Goal: Information Seeking & Learning: Learn about a topic

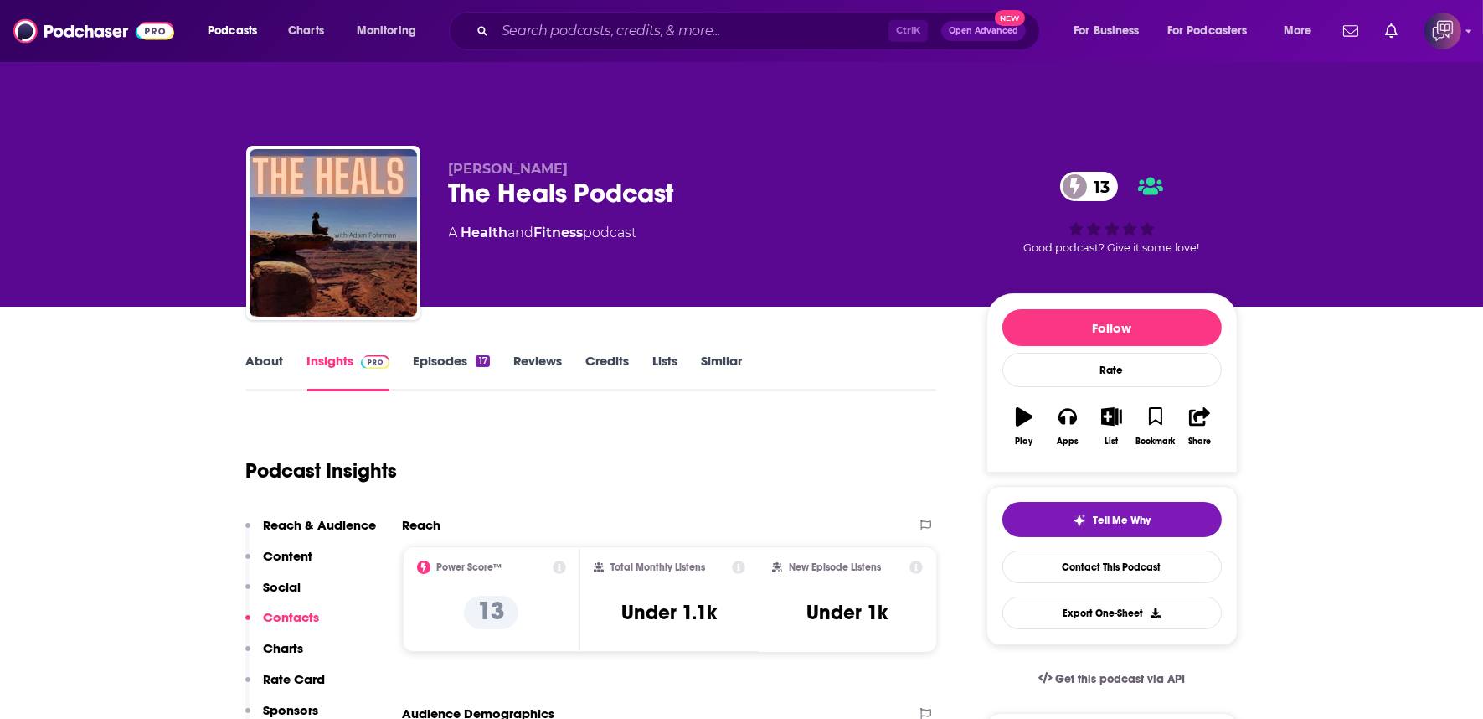
click at [746, 177] on div "The Heals Podcast 13" at bounding box center [704, 193] width 511 height 33
click at [749, 177] on div "The Heals Podcast 13" at bounding box center [704, 193] width 511 height 33
click at [724, 177] on div "The Heals Podcast 13" at bounding box center [704, 193] width 511 height 33
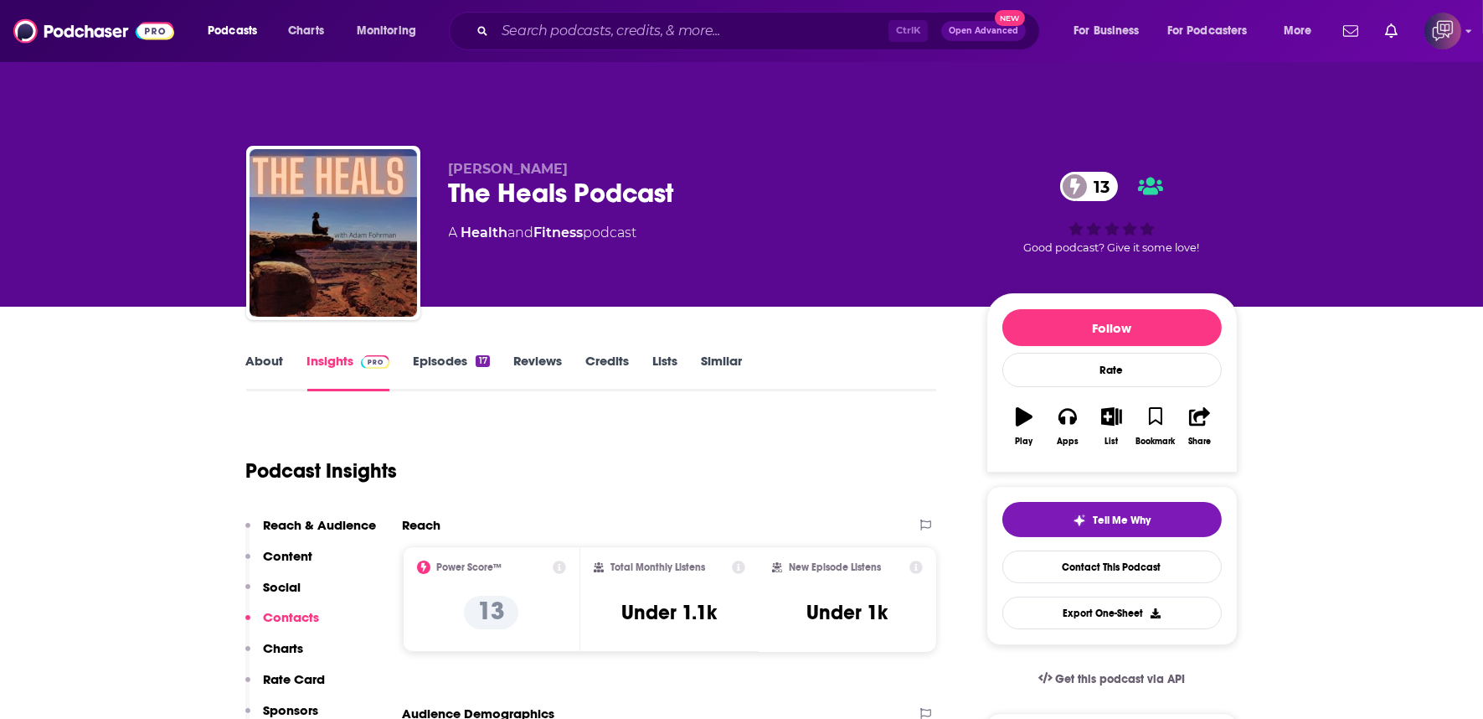
click at [724, 177] on div "The Heals Podcast 13" at bounding box center [704, 193] width 511 height 33
click at [268, 353] on link "About" at bounding box center [265, 372] width 38 height 39
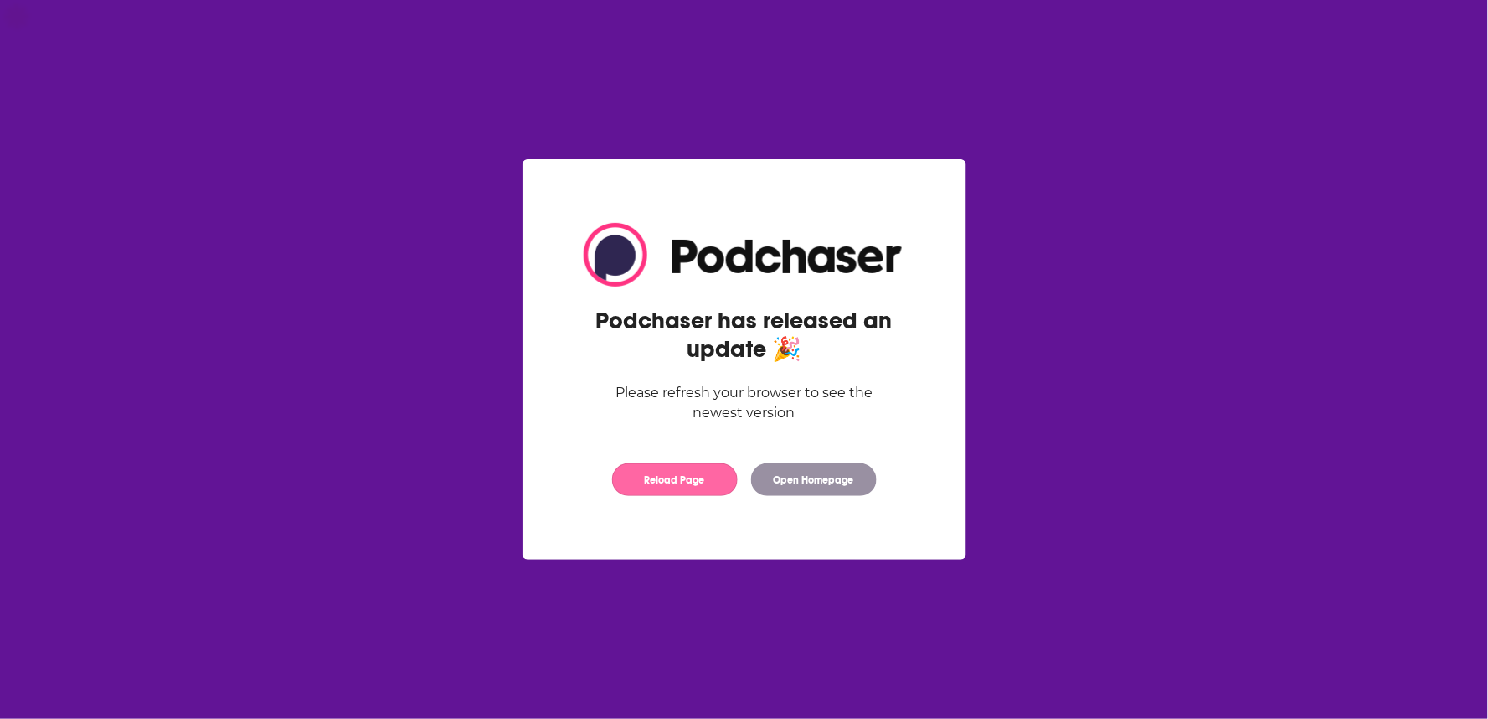
click at [674, 487] on button "Reload Page" at bounding box center [675, 479] width 126 height 33
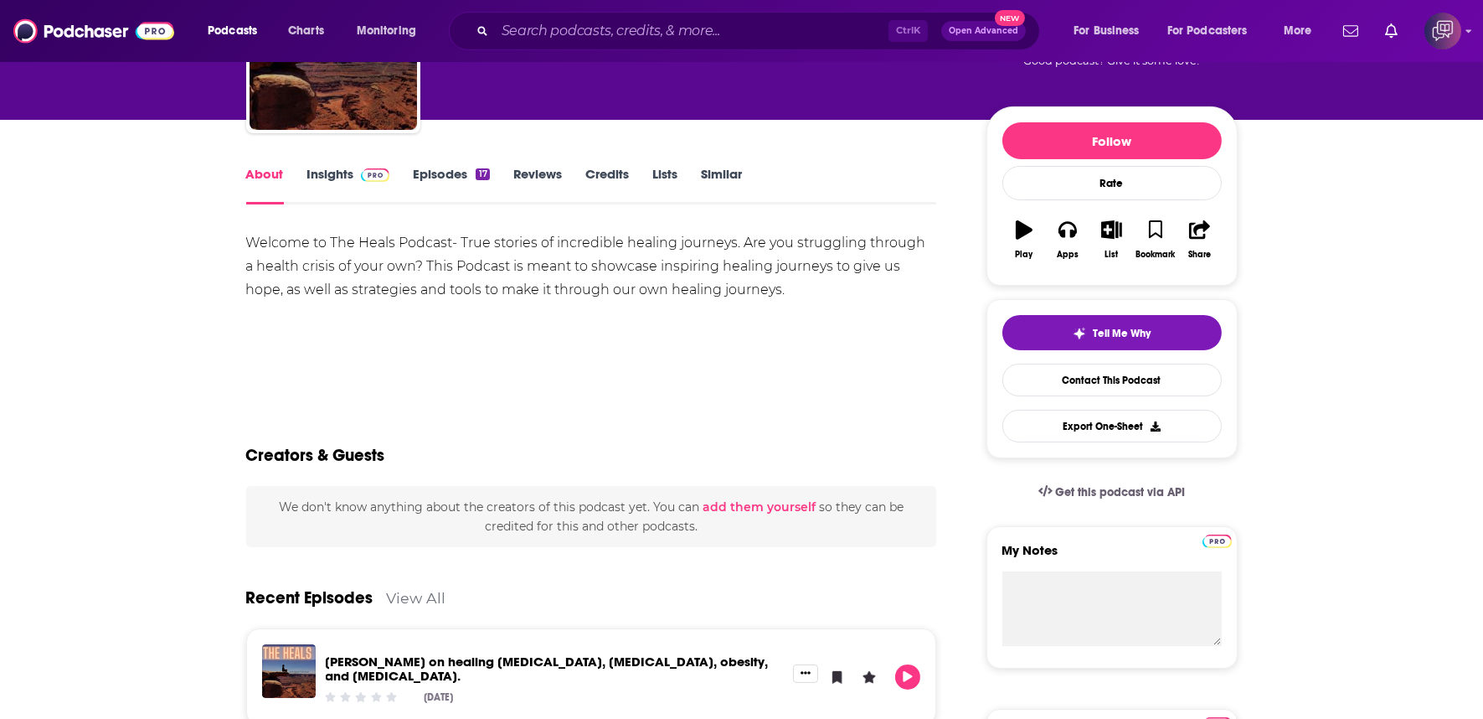
scroll to position [186, 0]
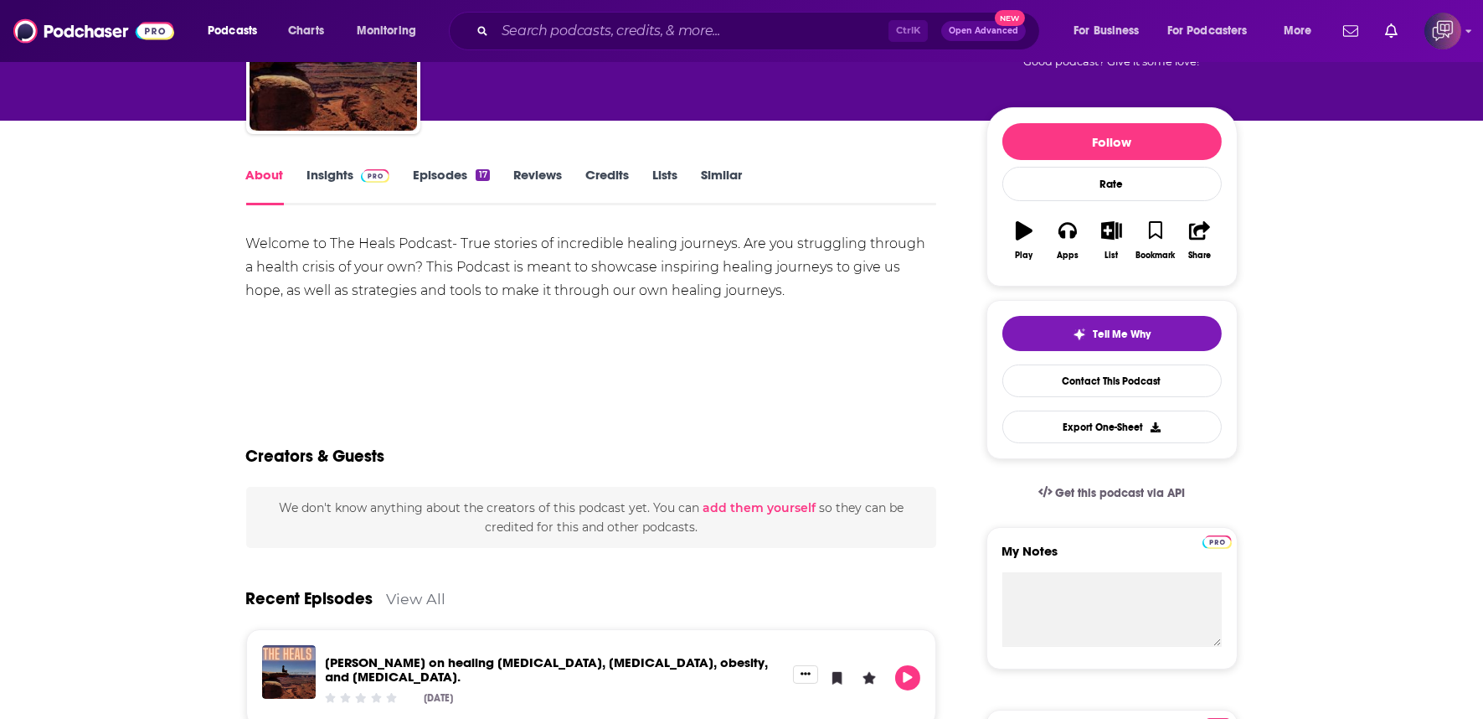
click at [432, 167] on link "Episodes 17" at bounding box center [451, 186] width 76 height 39
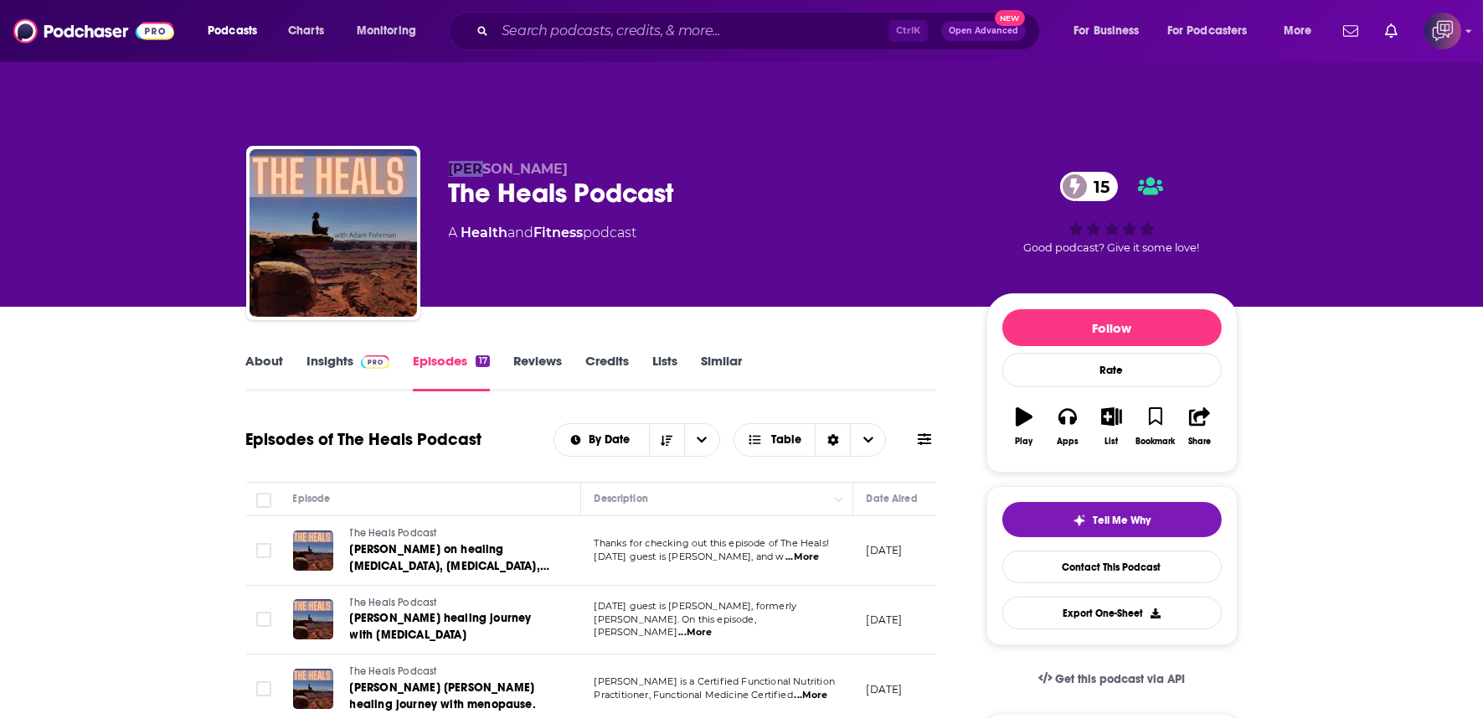
scroll to position [372, 0]
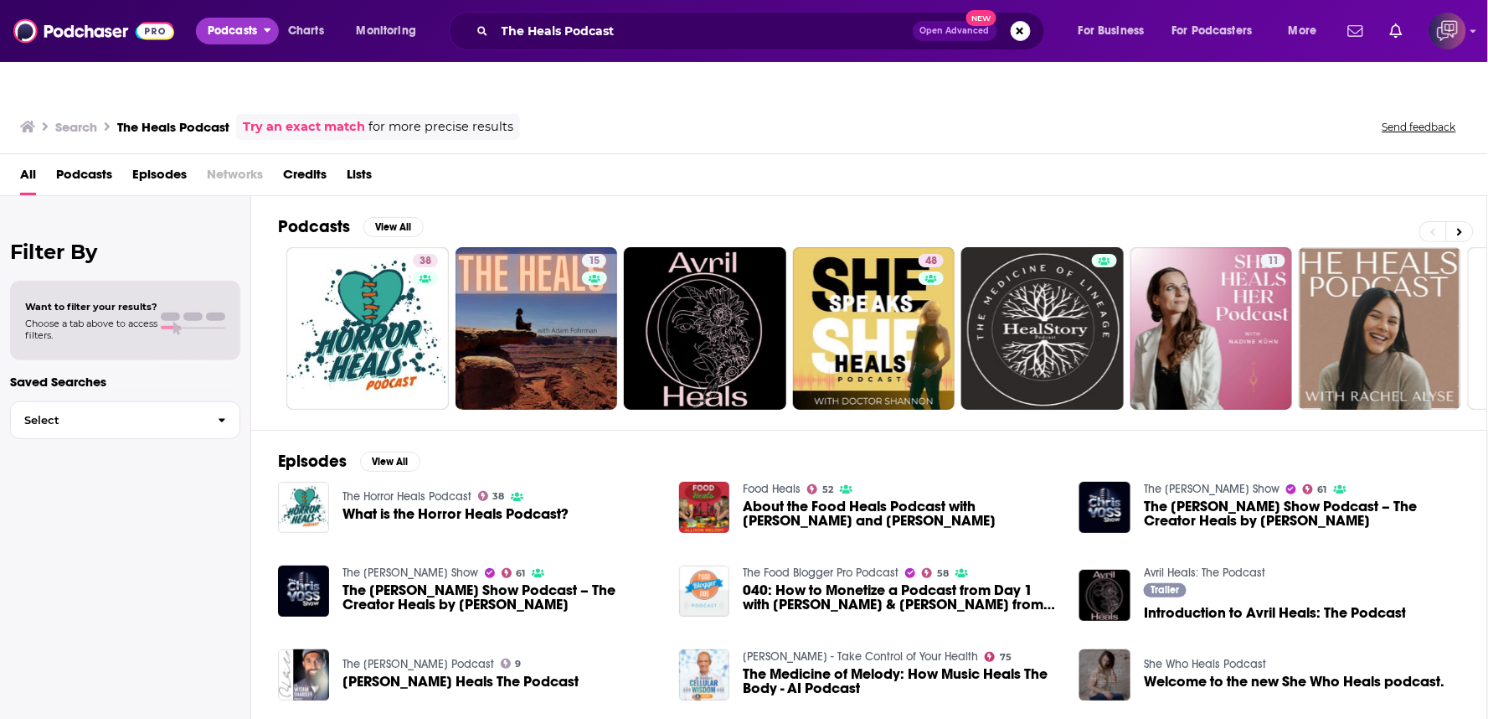
click at [256, 23] on span "Podcasts" at bounding box center [232, 30] width 49 height 23
click at [227, 19] on span "Podcasts" at bounding box center [232, 30] width 49 height 23
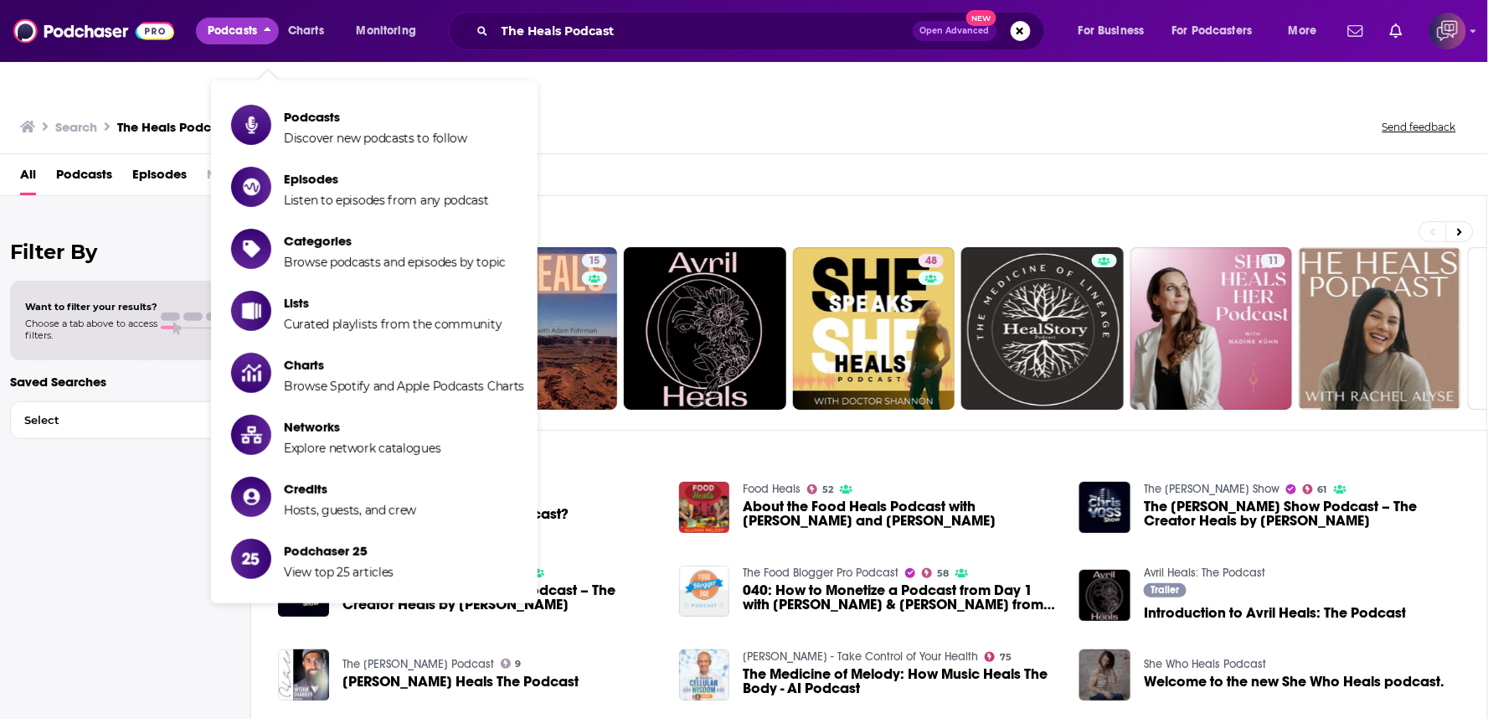
click at [303, 109] on span "Podcasts" at bounding box center [375, 117] width 183 height 16
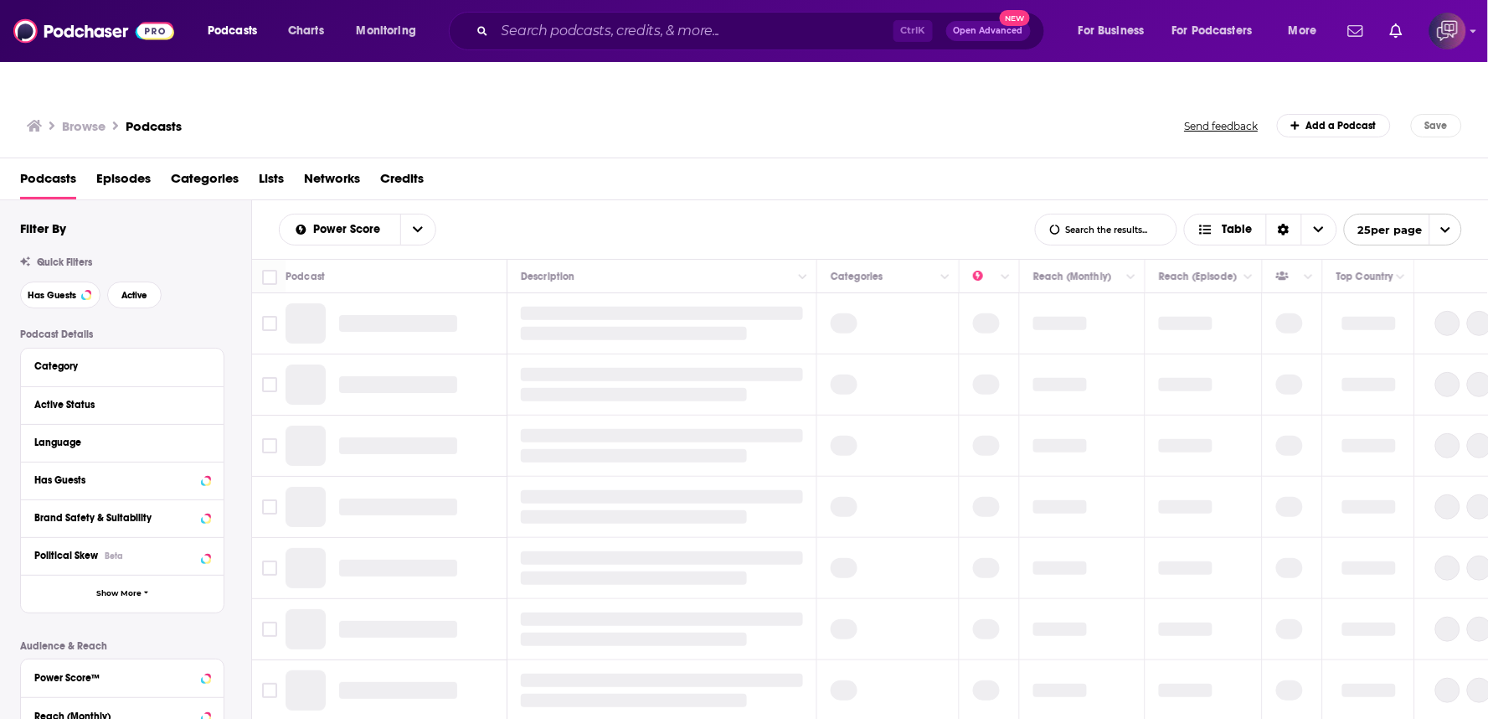
click at [1128, 214] on input "List Search Input" at bounding box center [1106, 229] width 141 height 30
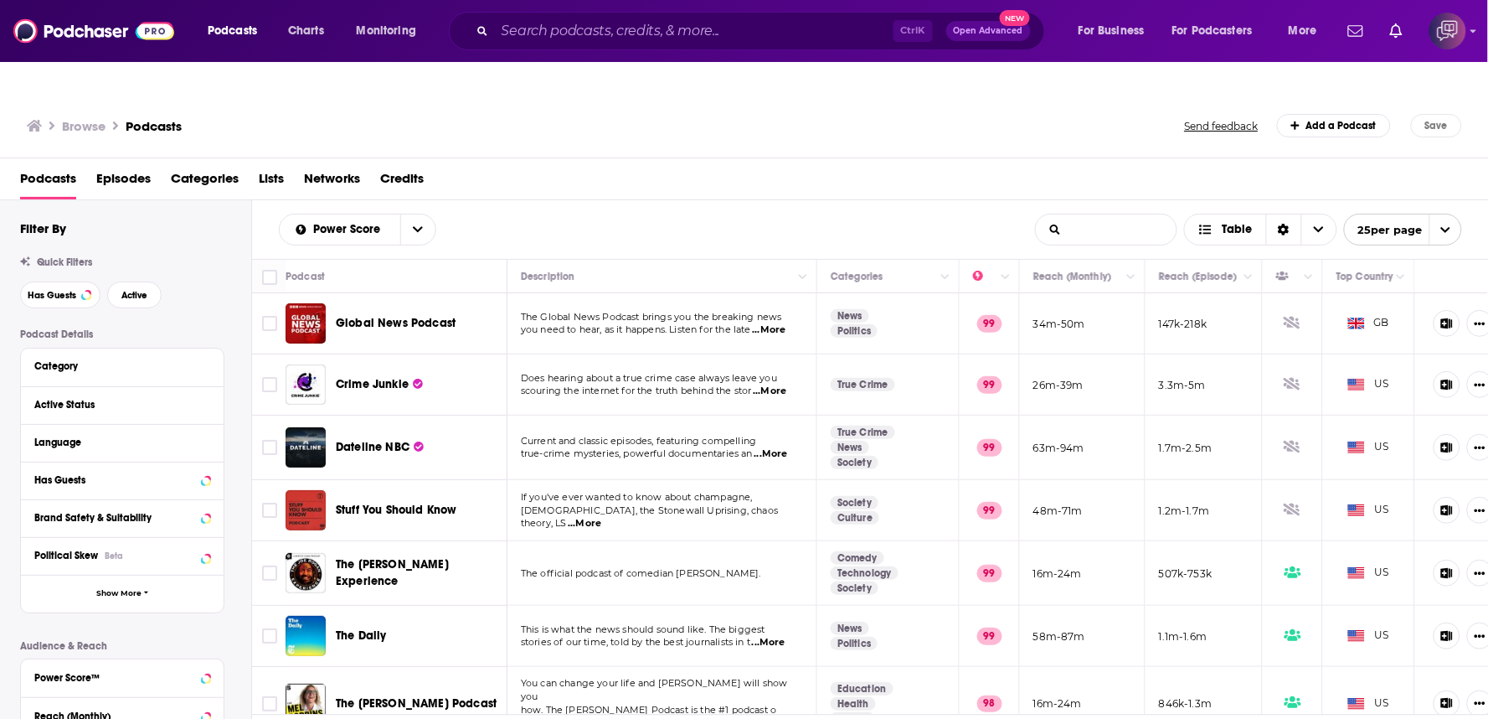
type input "iran"
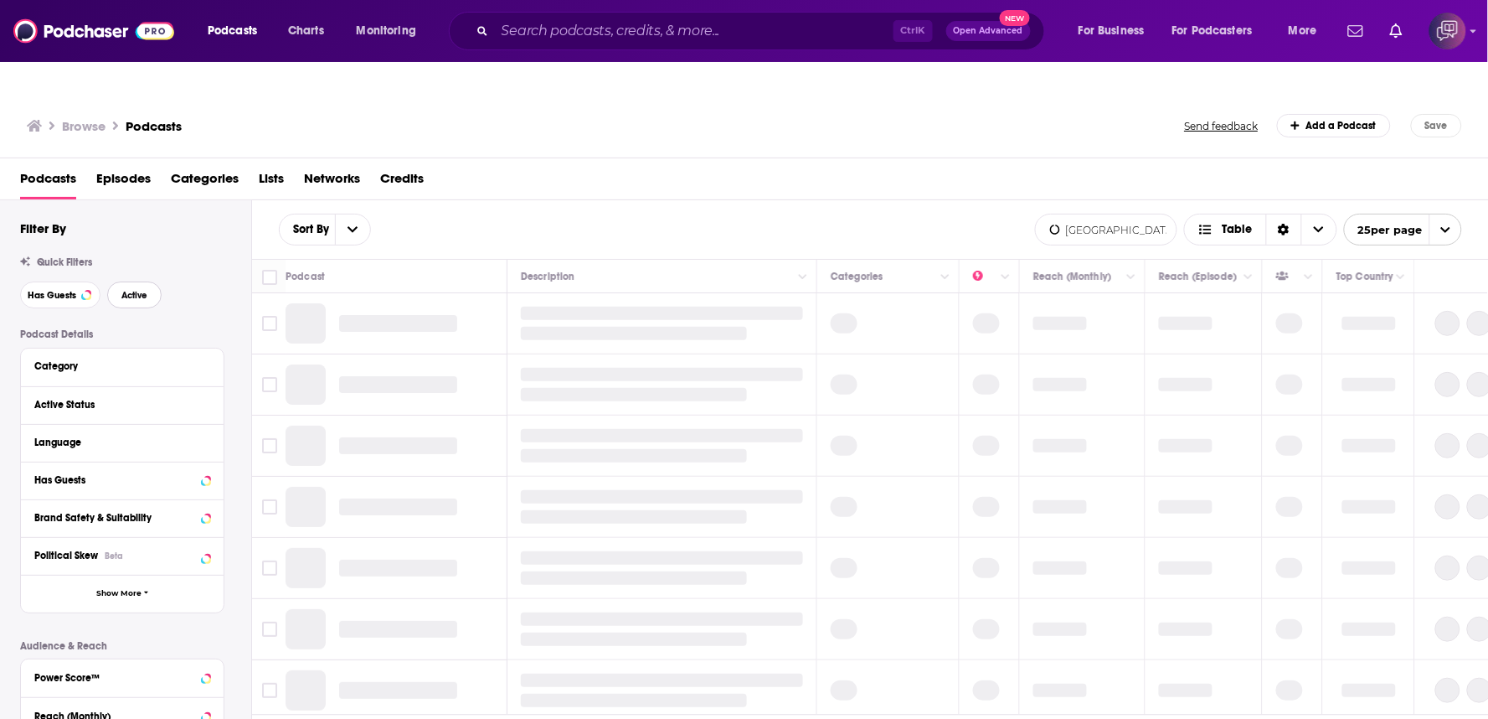
click at [131, 281] on button "Active" at bounding box center [134, 294] width 54 height 27
click at [67, 291] on span "Has Guests" at bounding box center [52, 295] width 49 height 9
drag, startPoint x: 67, startPoint y: 265, endPoint x: 78, endPoint y: 265, distance: 10.9
click at [67, 291] on span "Has Guests" at bounding box center [52, 295] width 49 height 9
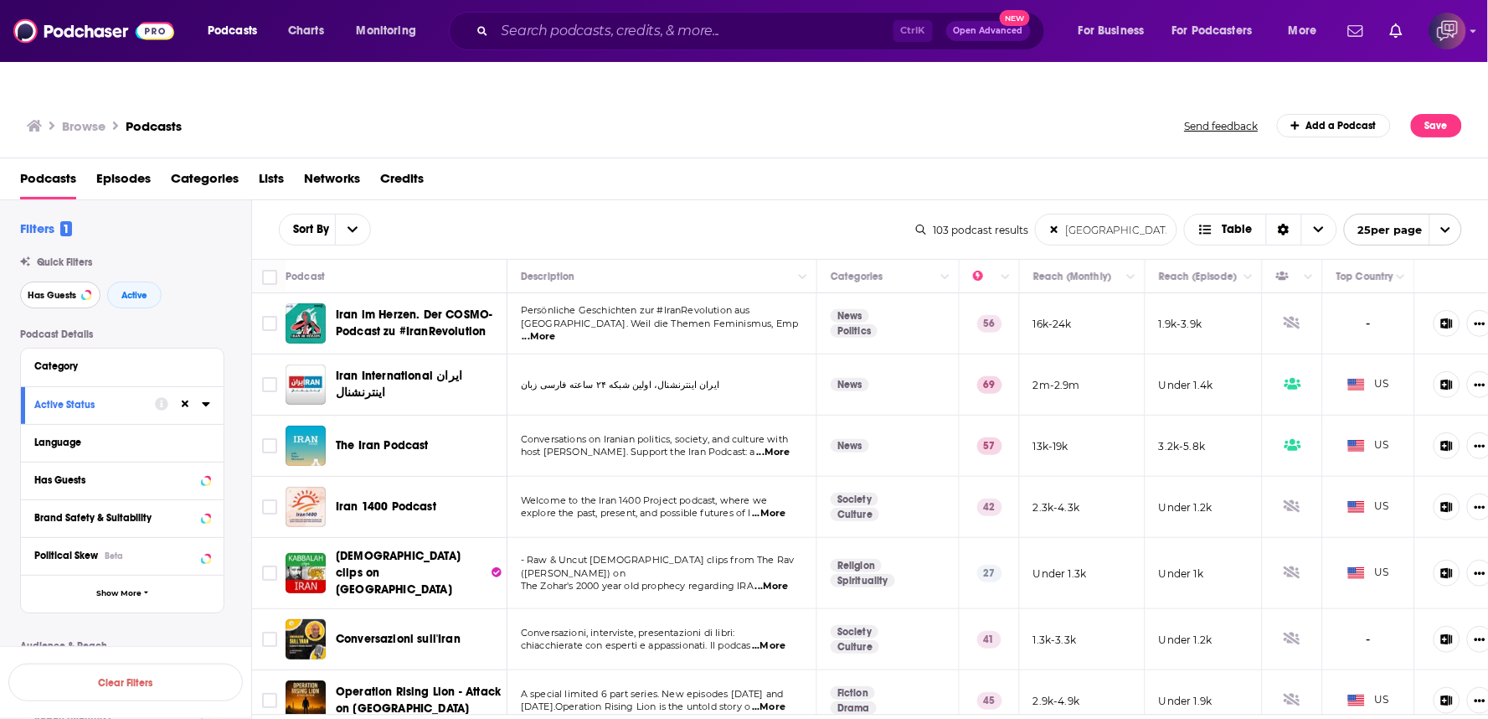
click at [47, 291] on span "Has Guests" at bounding box center [52, 295] width 49 height 9
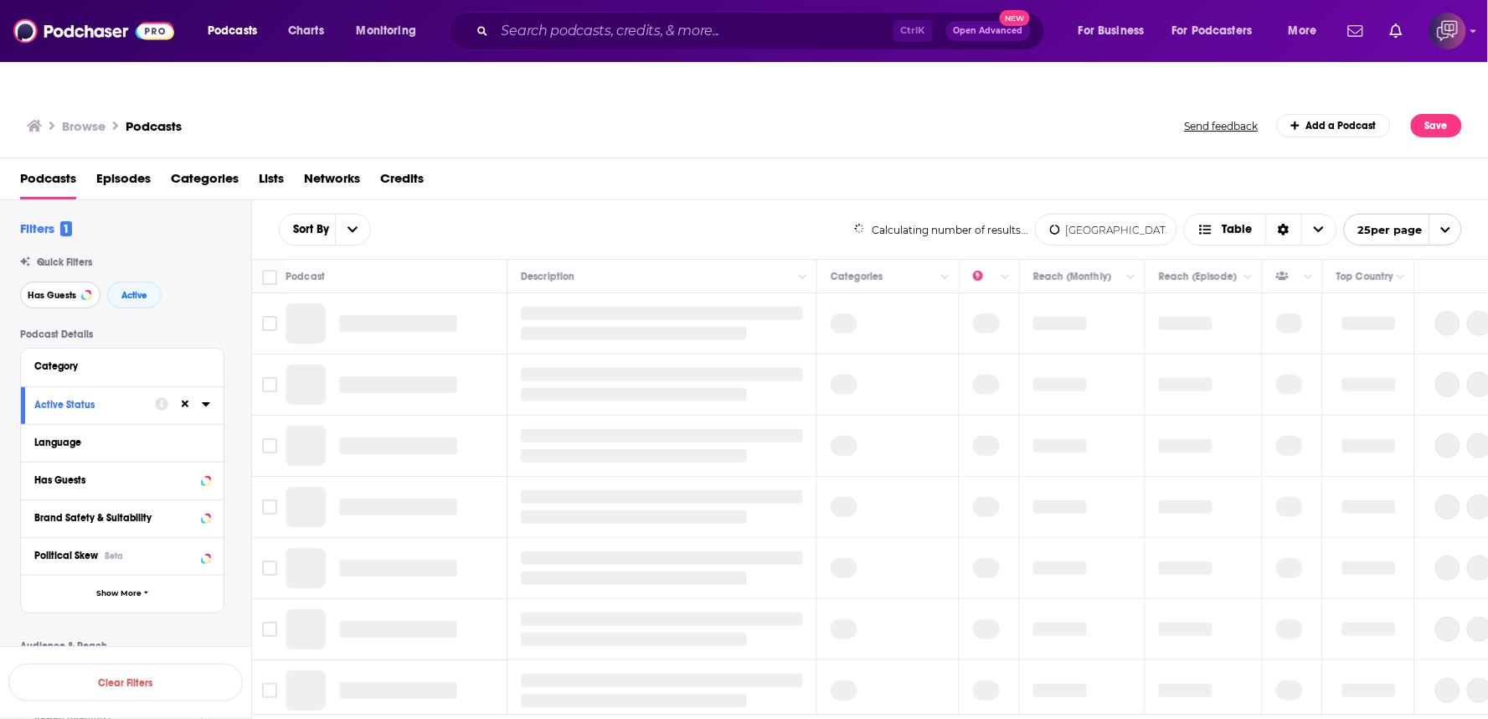
click at [72, 291] on span "Has Guests" at bounding box center [52, 295] width 49 height 9
click at [523, 214] on div "Sort By iran List Search Input Search the results... Table" at bounding box center [566, 230] width 575 height 32
click at [617, 200] on div "Sort By iran List Search Input Search the results... Table Calculating number o…" at bounding box center [870, 229] width 1237 height 59
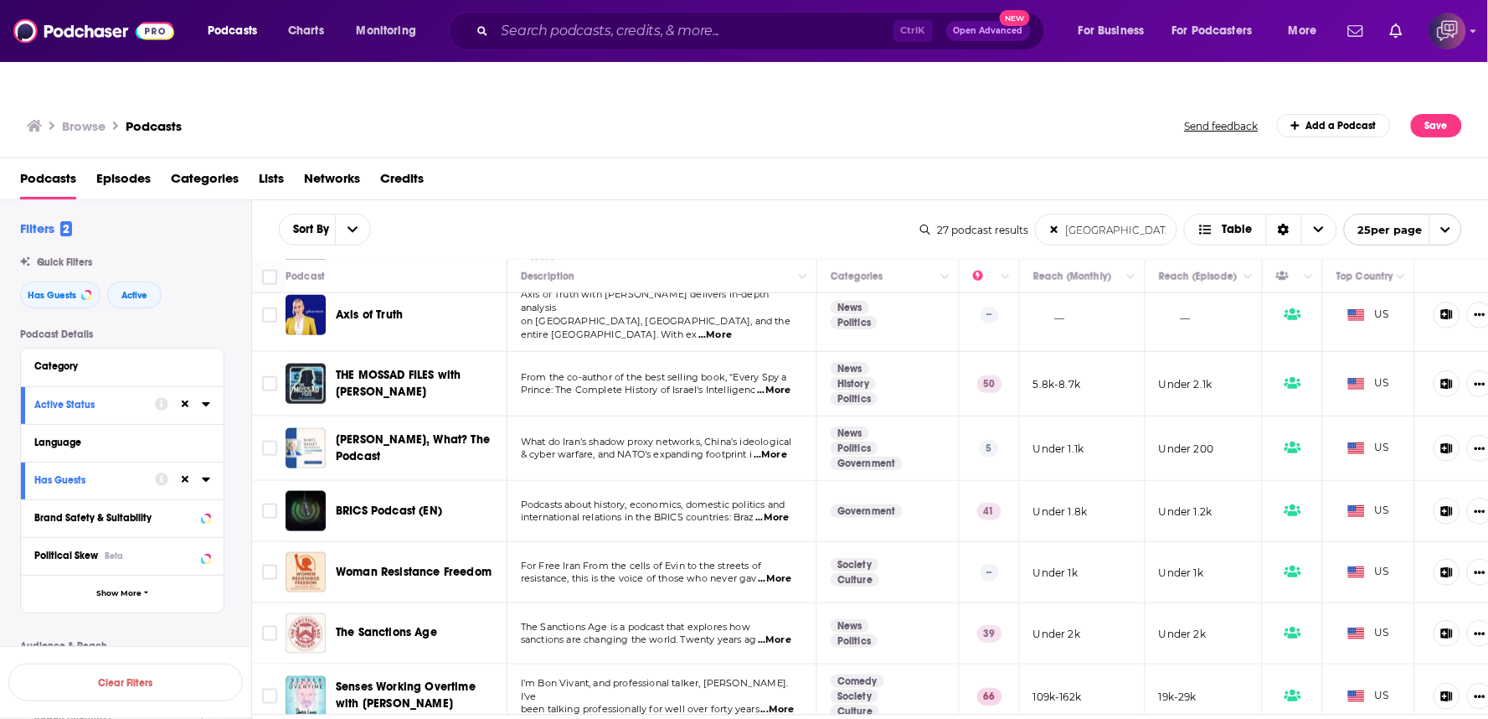
scroll to position [651, 0]
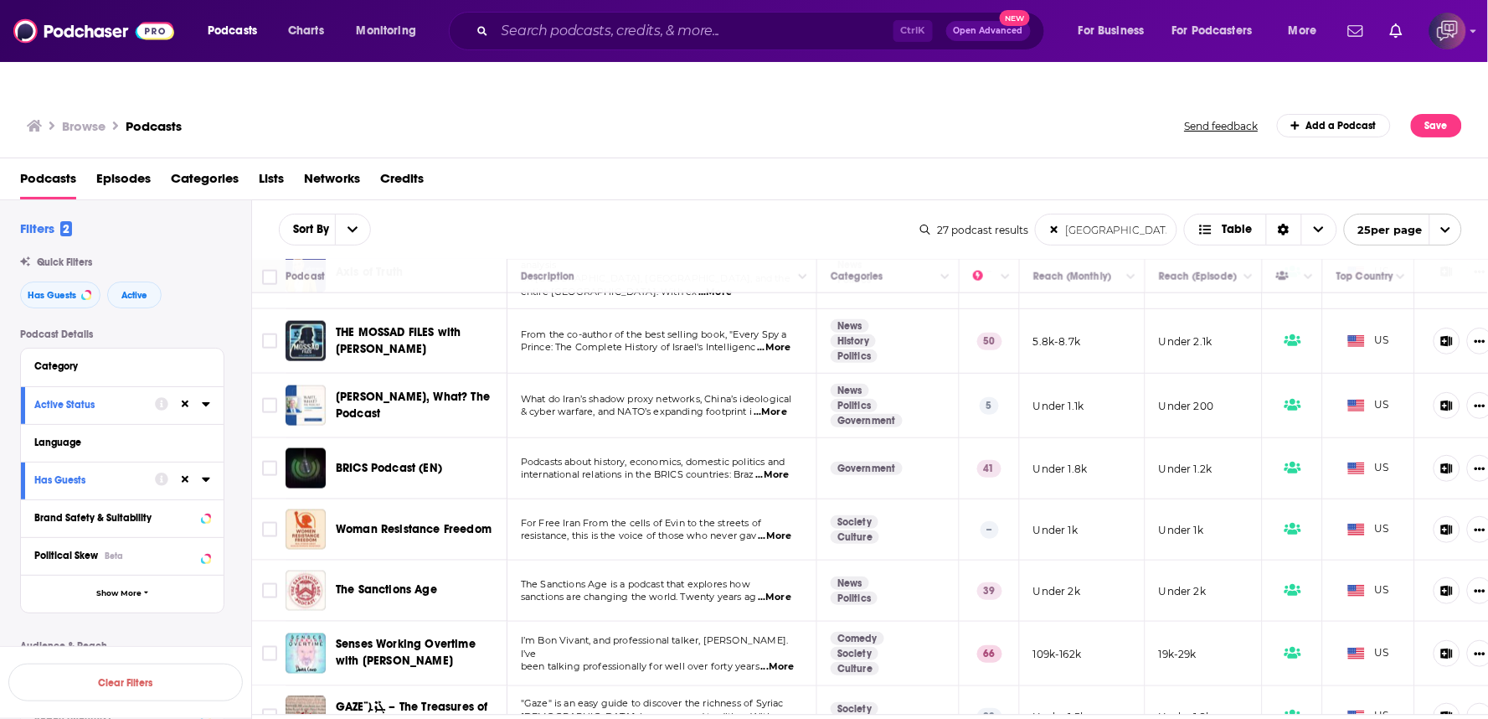
click at [789, 529] on span "...More" at bounding box center [774, 535] width 33 height 13
click at [777, 499] on td "For Free Iran From the cells of Evin to the streets of resistance, this is the …" at bounding box center [663, 529] width 310 height 61
click at [785, 529] on span "...More" at bounding box center [774, 535] width 33 height 13
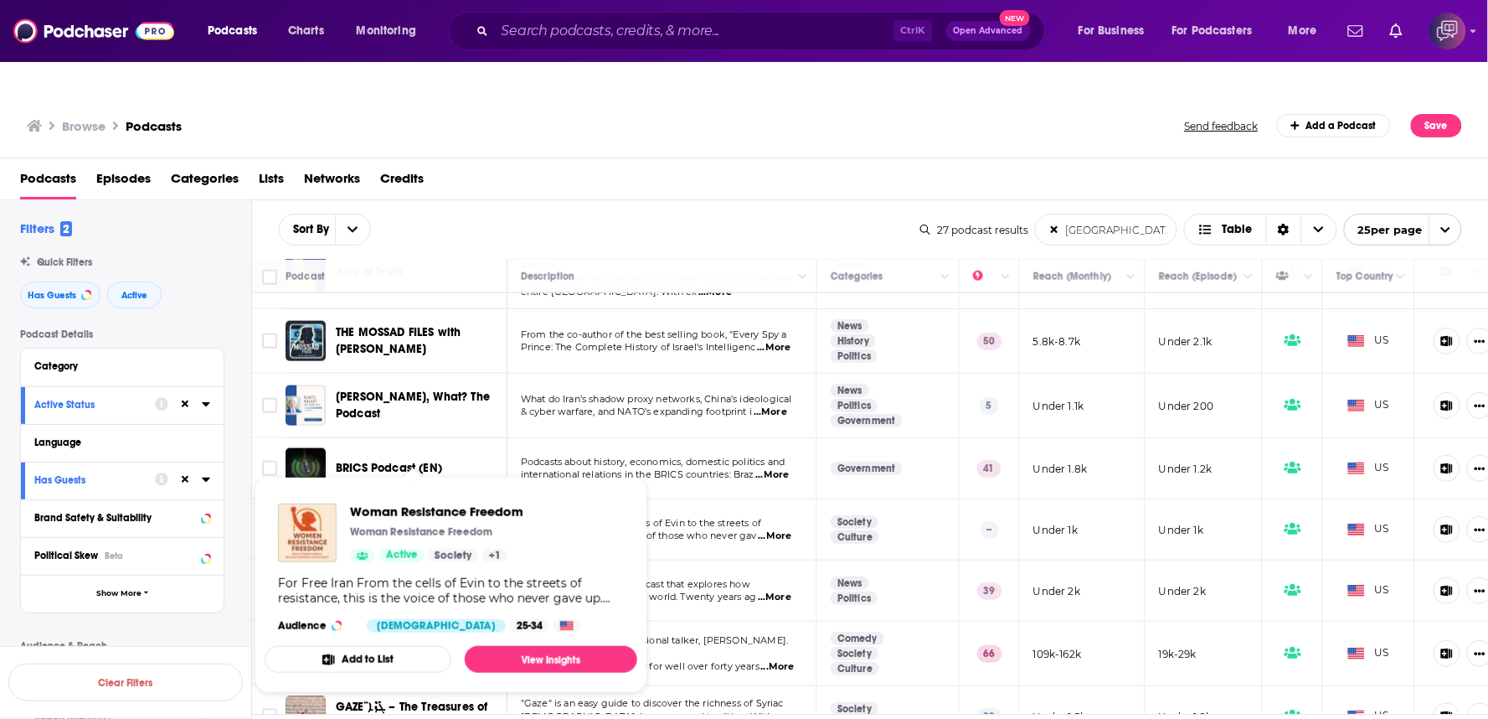
click at [513, 525] on div "Woman Resistance Freedom" at bounding box center [436, 531] width 173 height 13
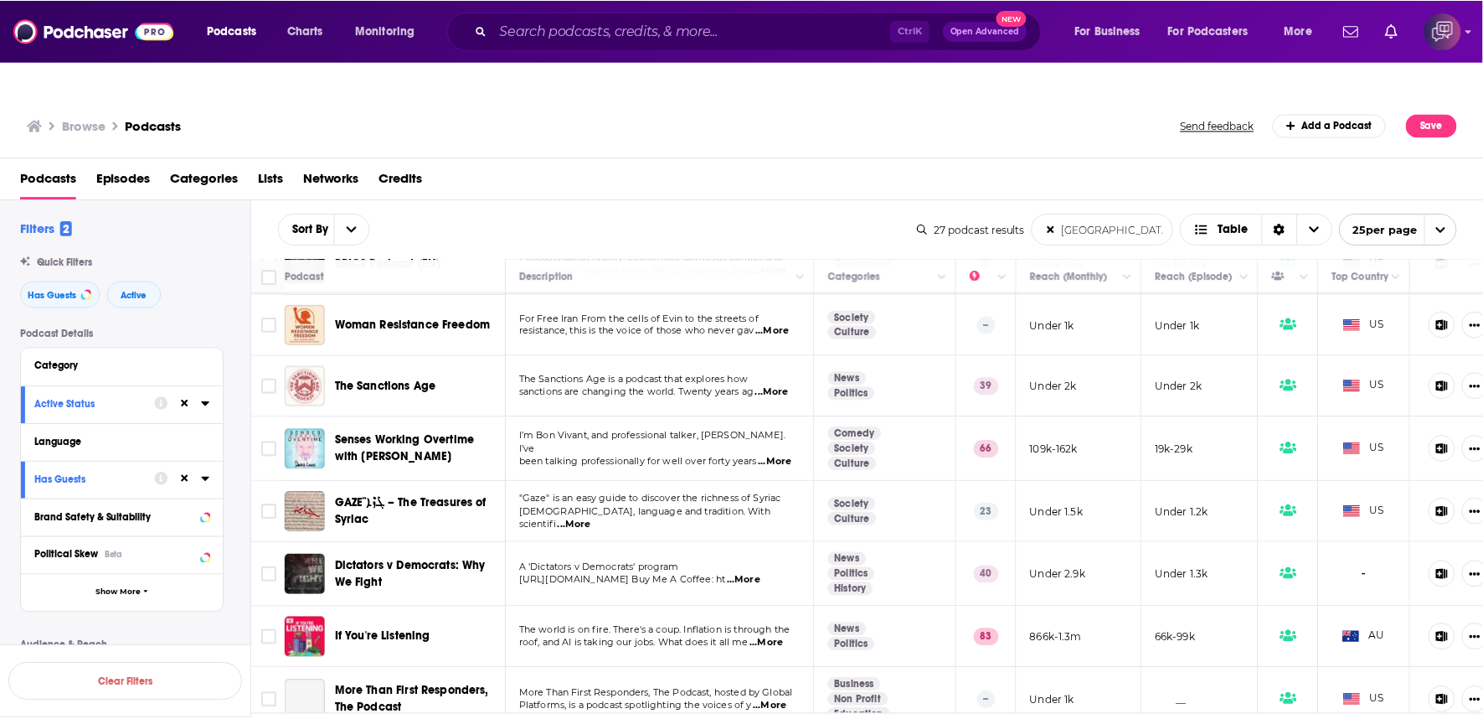
scroll to position [930, 0]
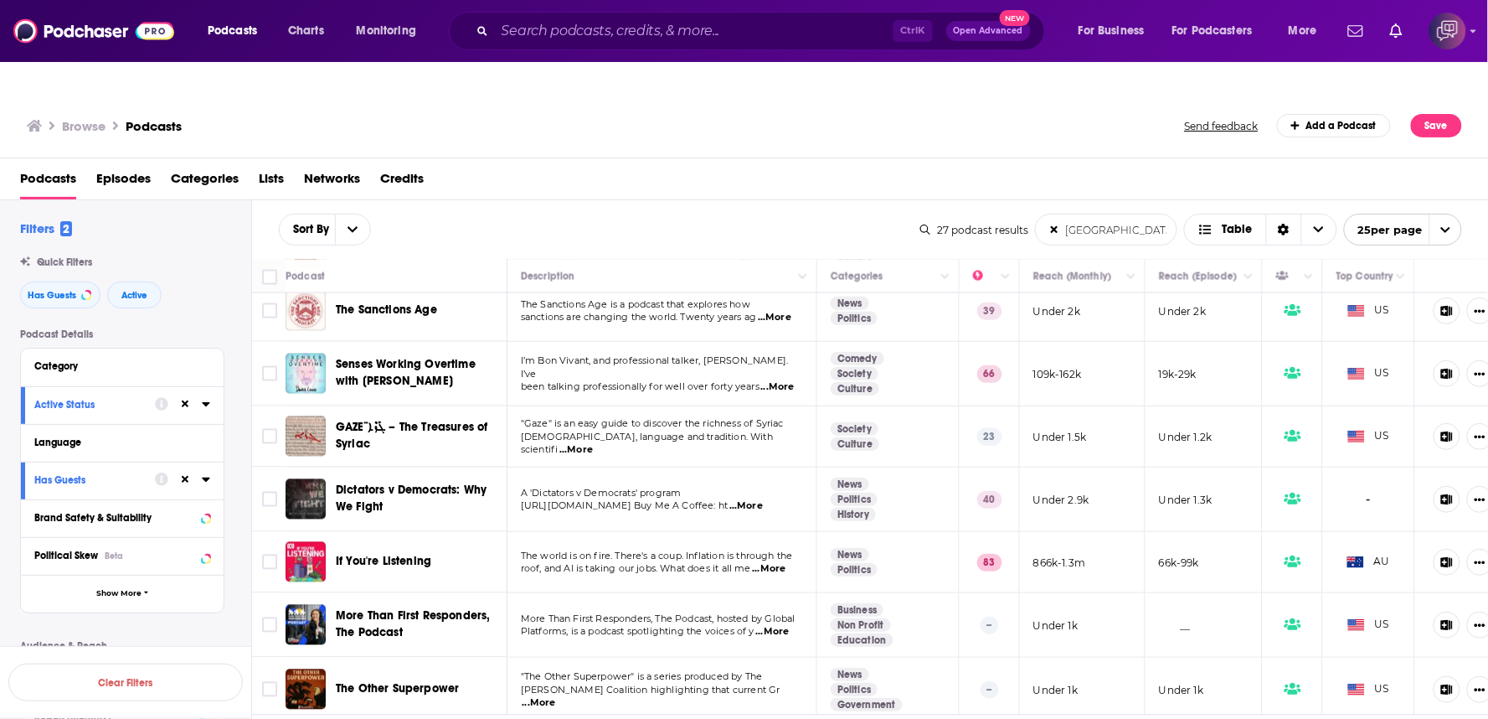
click at [763, 499] on span "...More" at bounding box center [745, 505] width 33 height 13
drag, startPoint x: 409, startPoint y: 416, endPoint x: 571, endPoint y: 5, distance: 442.1
click at [479, 482] on span "Dictators v Democrats: Why We Fight" at bounding box center [419, 498] width 166 height 33
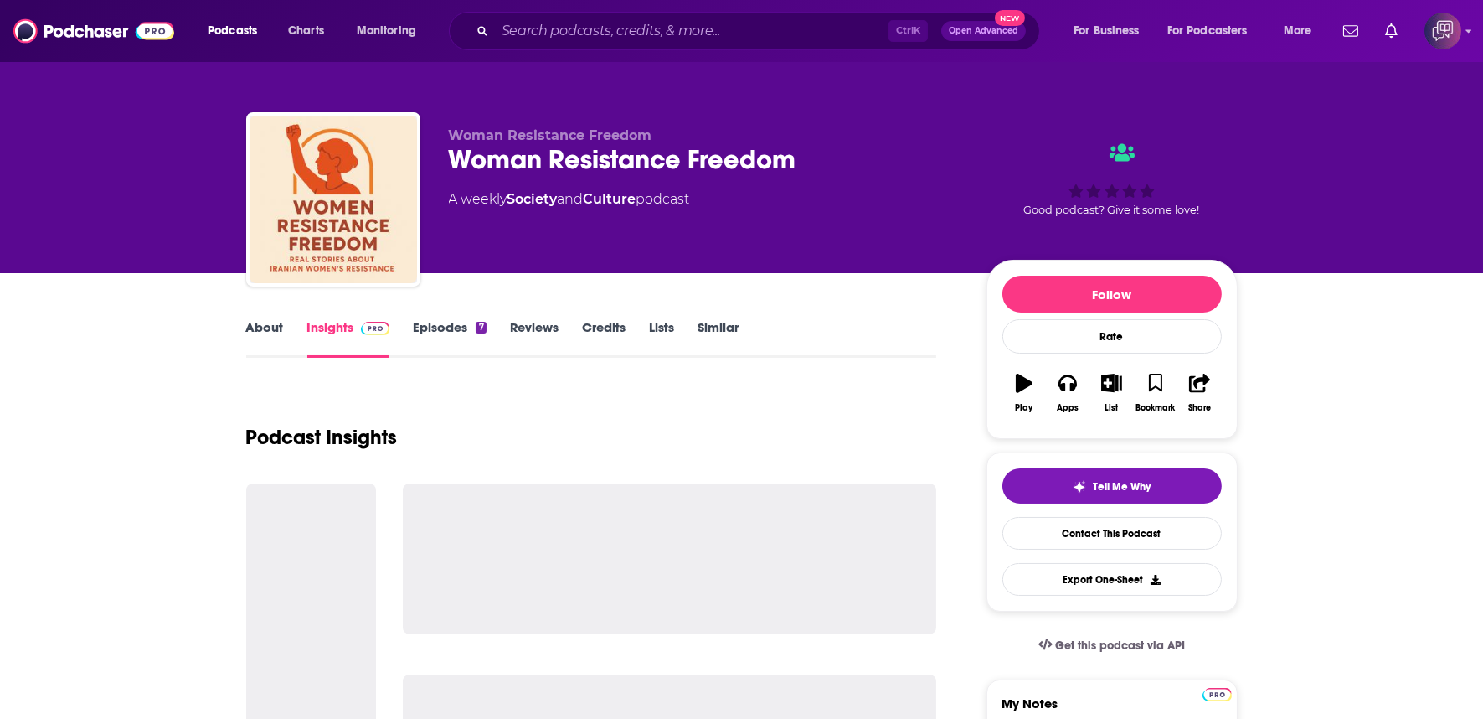
click at [807, 162] on div "Woman Resistance Freedom" at bounding box center [704, 159] width 511 height 33
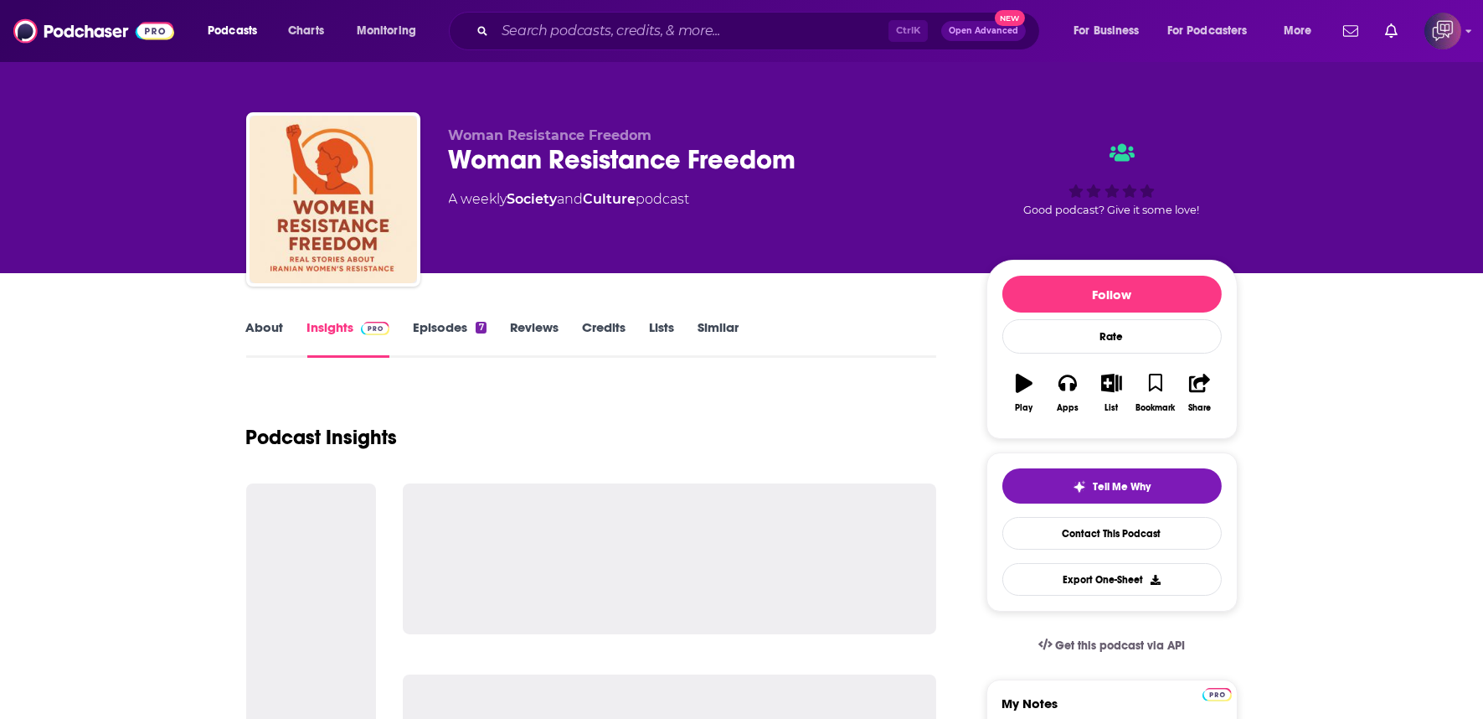
click at [807, 162] on div "Woman Resistance Freedom" at bounding box center [704, 159] width 511 height 33
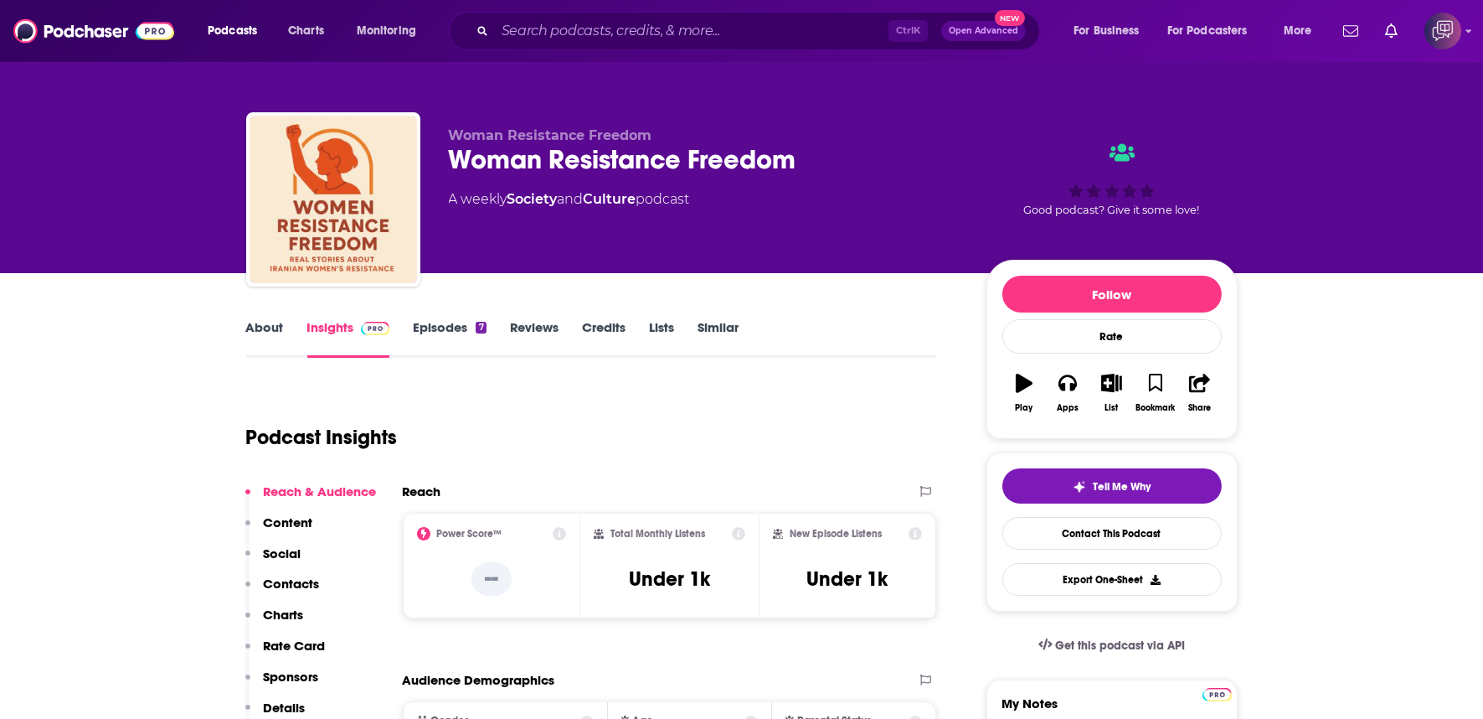
click at [807, 162] on div "Woman Resistance Freedom" at bounding box center [704, 159] width 511 height 33
drag, startPoint x: 807, startPoint y: 162, endPoint x: 724, endPoint y: 4, distance: 177.9
click at [807, 162] on div "Woman Resistance Freedom" at bounding box center [704, 159] width 511 height 33
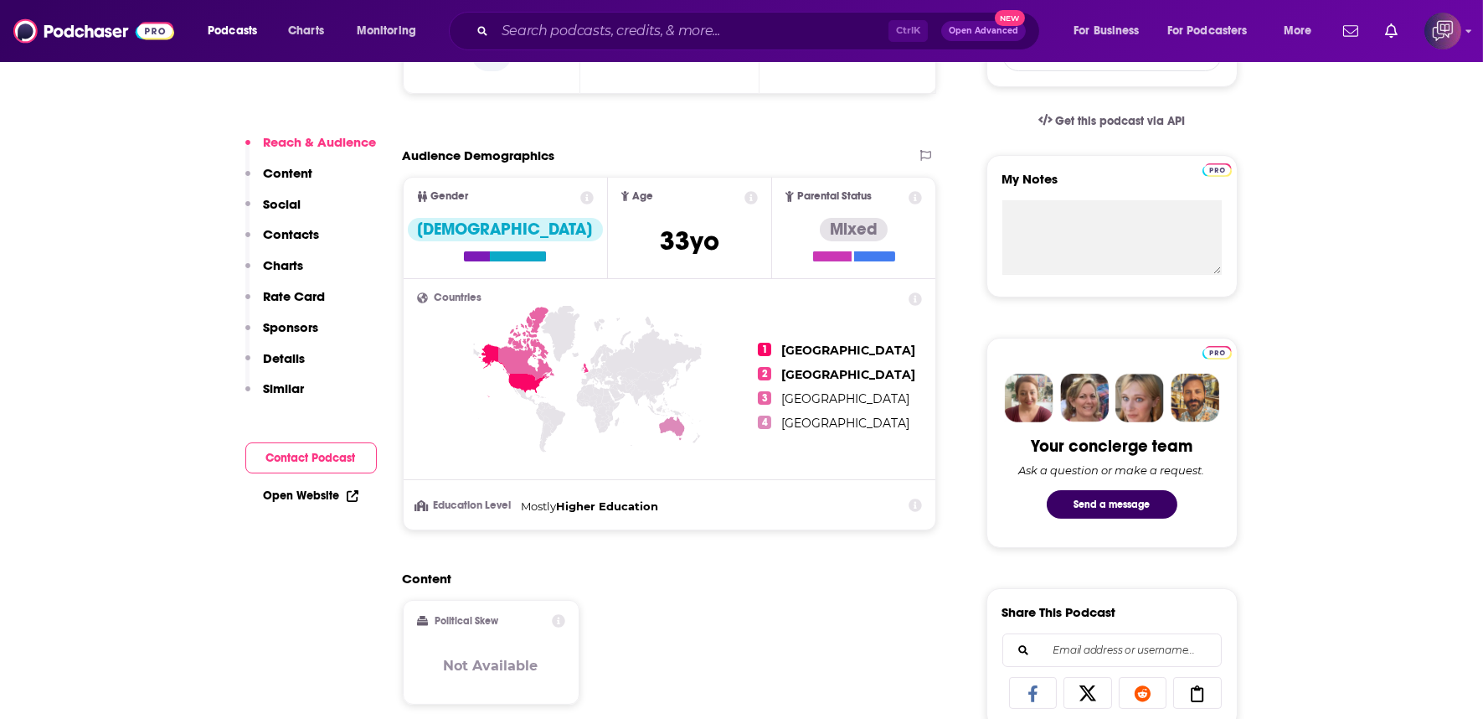
scroll to position [1023, 0]
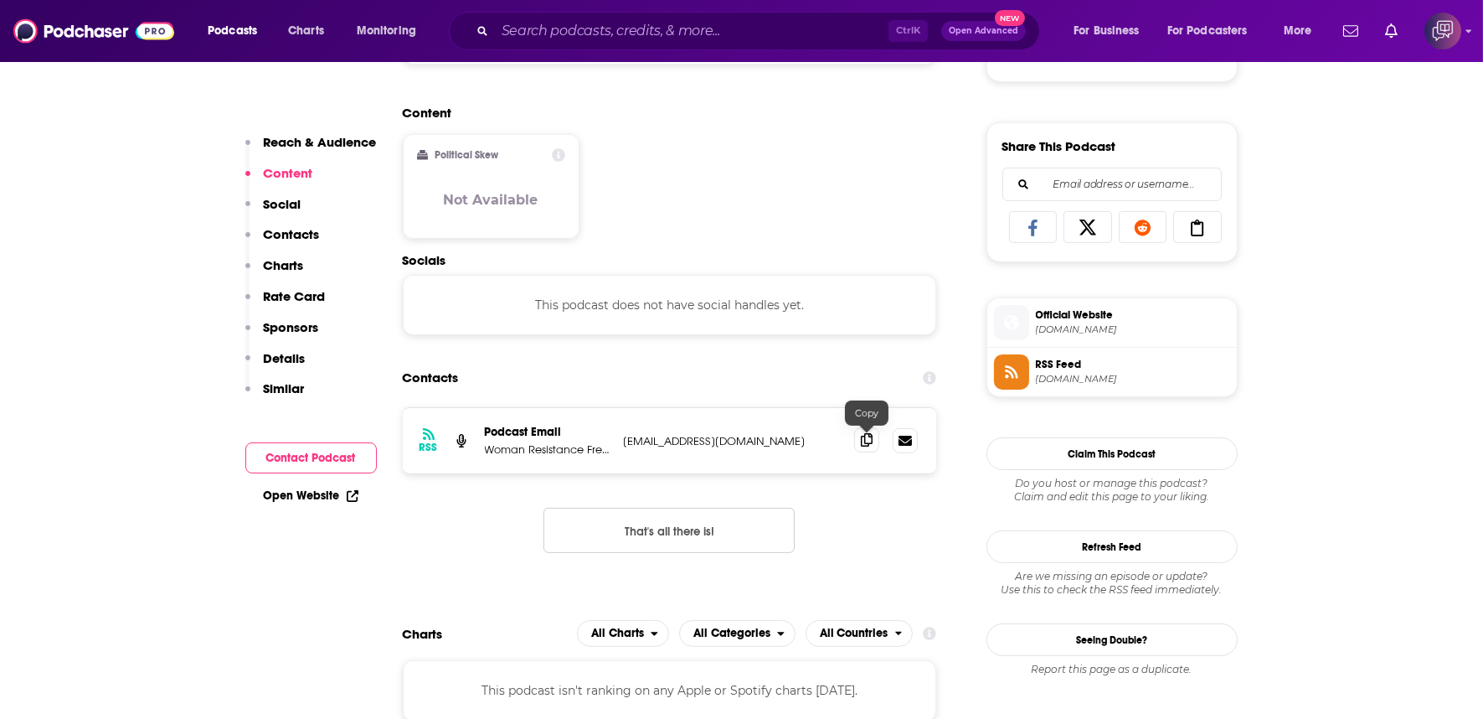
click at [871, 433] on icon at bounding box center [867, 439] width 12 height 13
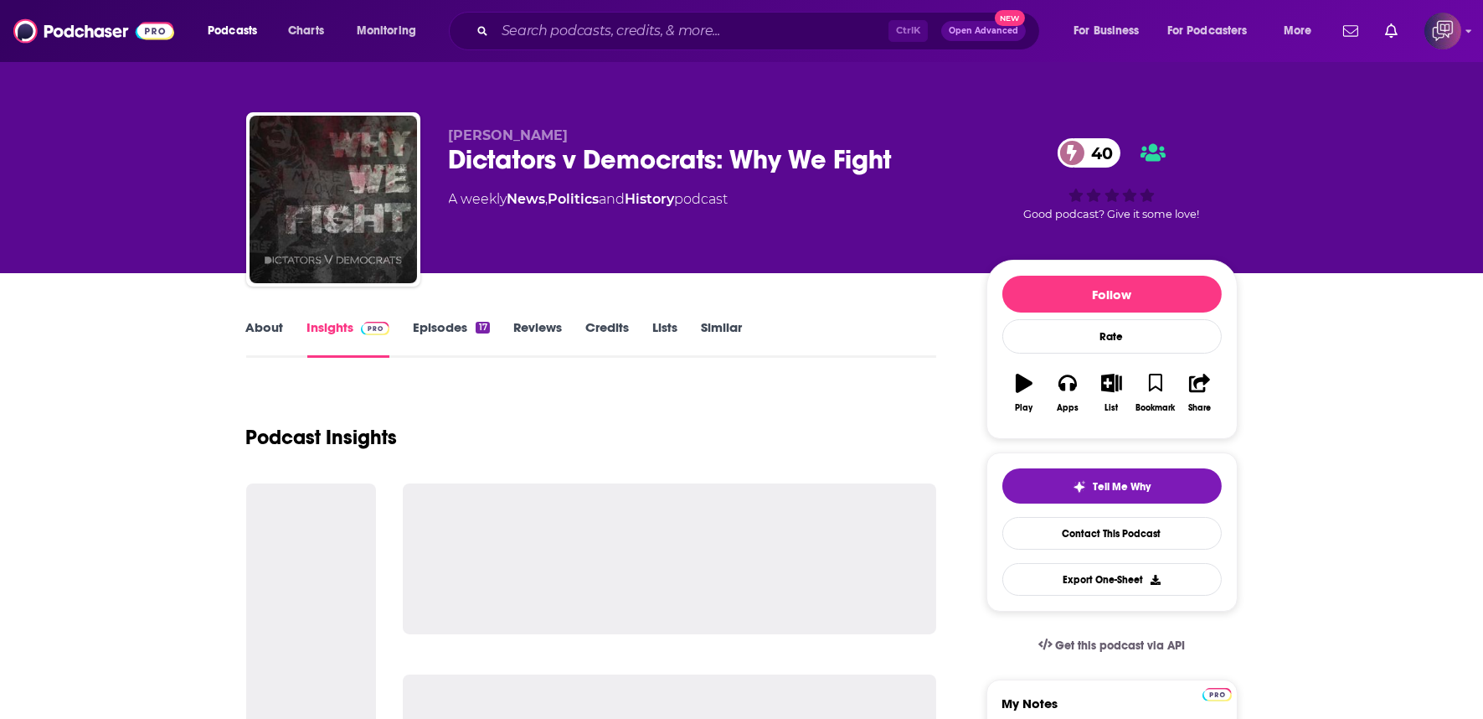
click at [898, 134] on p "TA Mullis" at bounding box center [704, 135] width 511 height 16
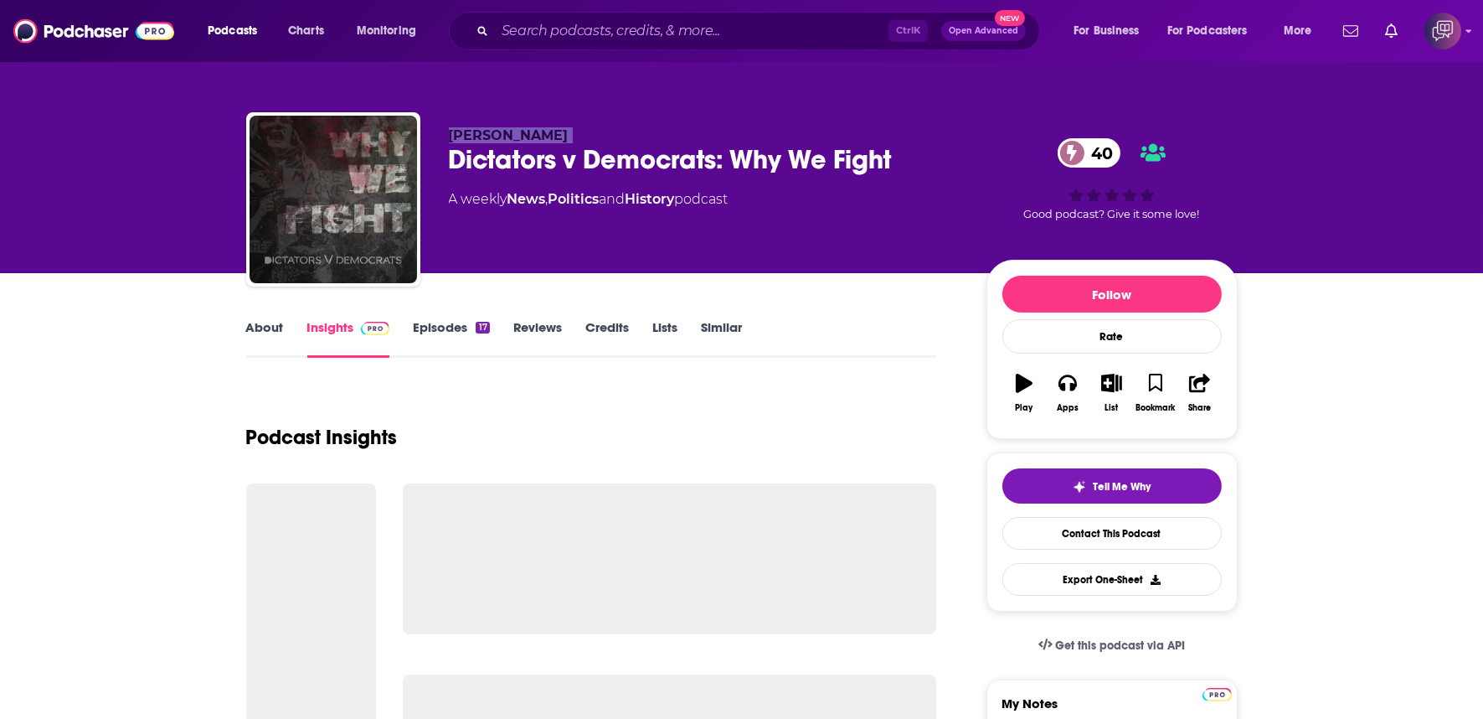
click at [898, 134] on p "TA Mullis" at bounding box center [704, 135] width 511 height 16
drag, startPoint x: 898, startPoint y: 134, endPoint x: 911, endPoint y: 155, distance: 24.9
click at [899, 134] on p "TA Mullis" at bounding box center [704, 135] width 511 height 16
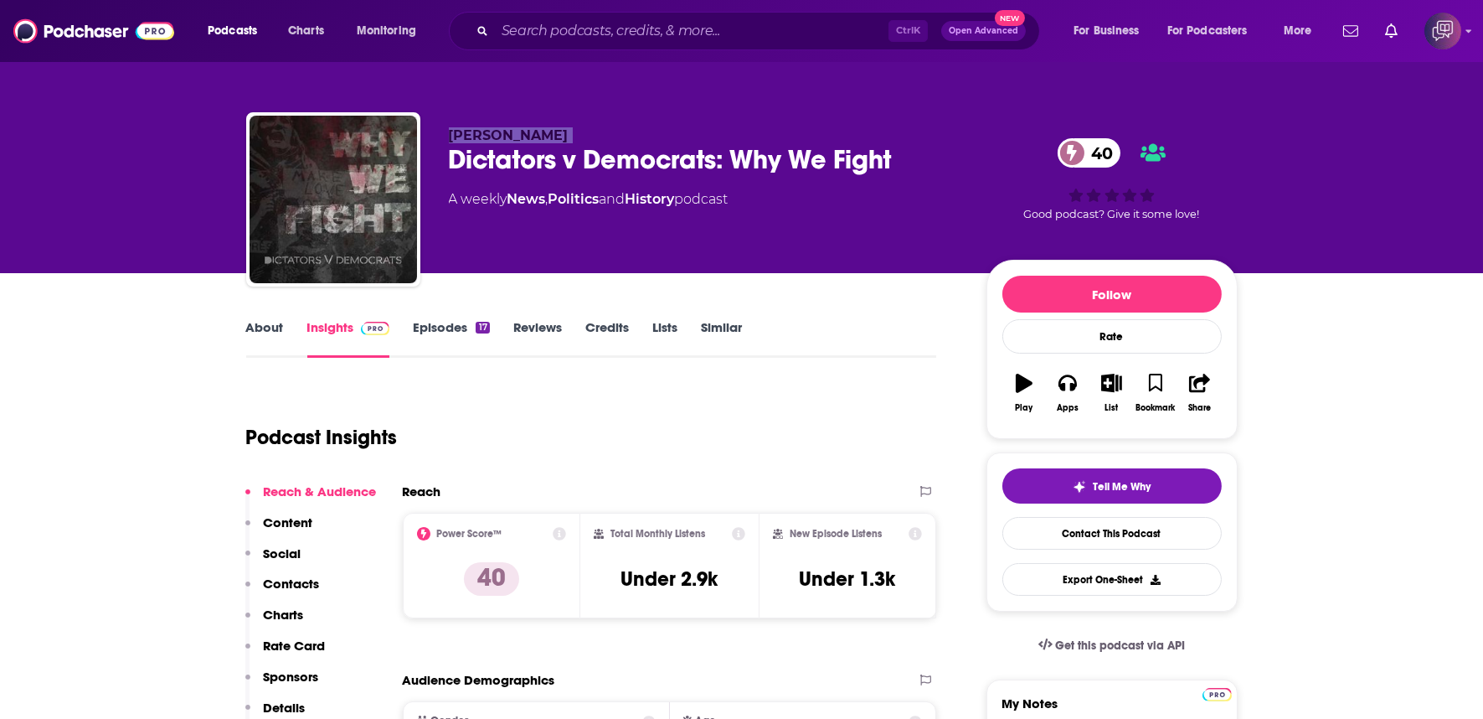
click at [911, 155] on div "Dictators v Democrats: Why We Fight 40" at bounding box center [704, 159] width 511 height 33
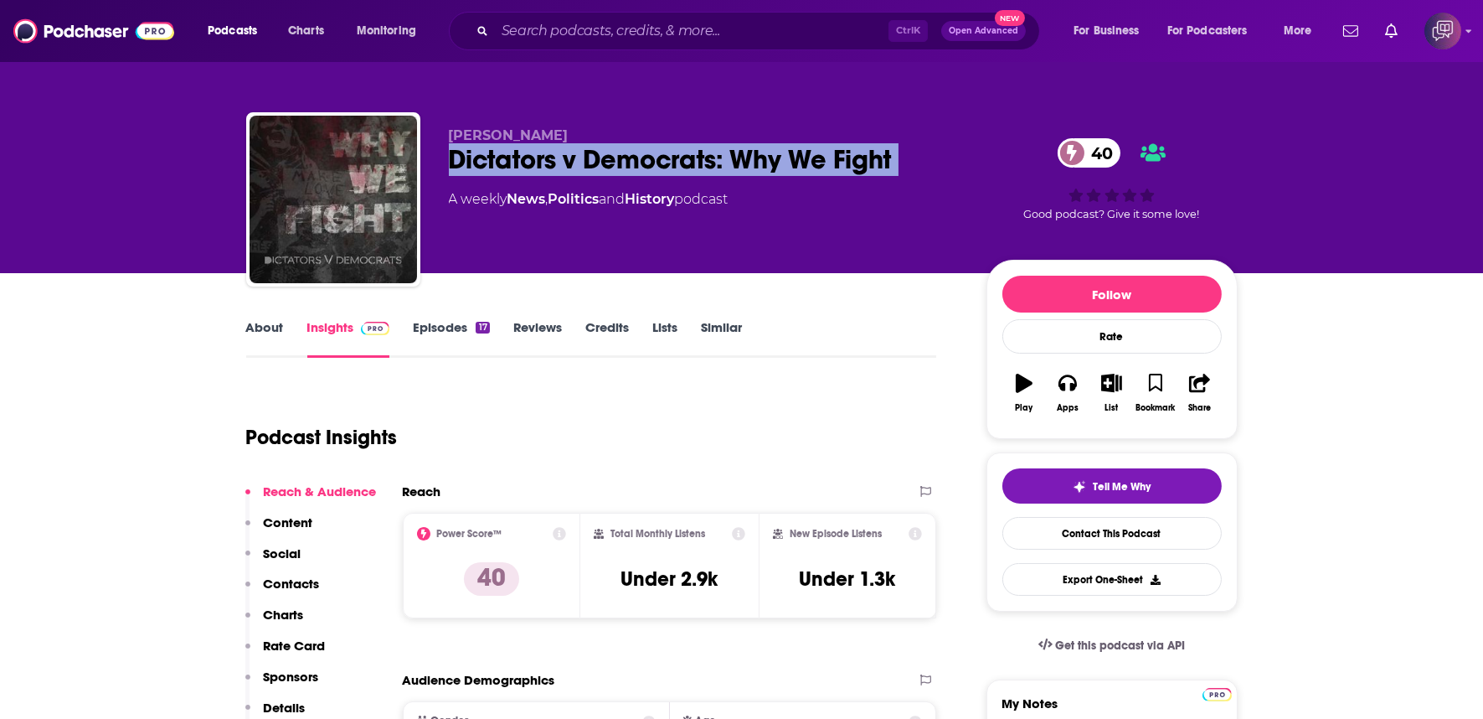
copy div "Dictators v Democrats: Why We Fight 40"
